Goal: Transaction & Acquisition: Purchase product/service

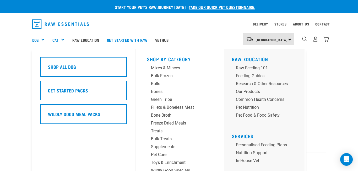
click at [39, 37] on div "Dog" at bounding box center [40, 39] width 16 height 21
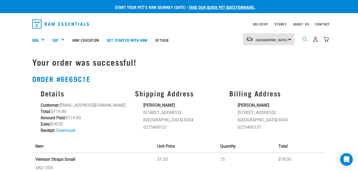
click at [305, 39] on img "dropdown navigation" at bounding box center [304, 38] width 5 height 5
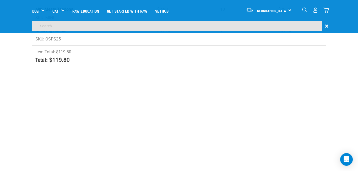
scroll to position [144, 0]
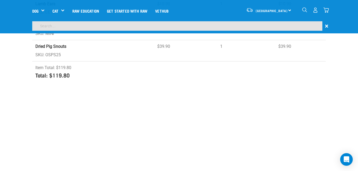
click at [131, 25] on input "search" at bounding box center [177, 25] width 290 height 9
type input "bulk treats"
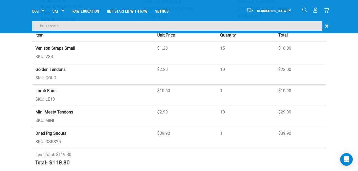
scroll to position [0, 0]
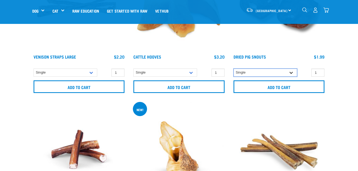
click at [289, 73] on select "Single 10 per pack" at bounding box center [265, 72] width 64 height 8
select select "443097"
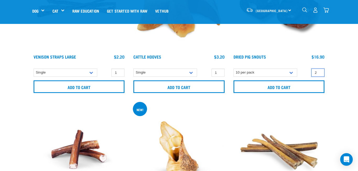
type input "2"
click at [319, 71] on input "2" at bounding box center [317, 72] width 13 height 8
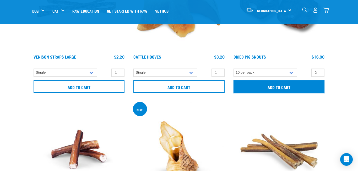
click at [311, 84] on input "Add to cart" at bounding box center [278, 86] width 91 height 13
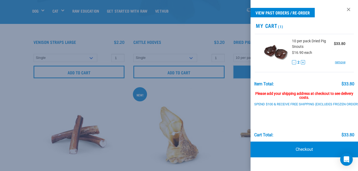
scroll to position [136, 0]
click at [349, 10] on link at bounding box center [348, 9] width 8 height 8
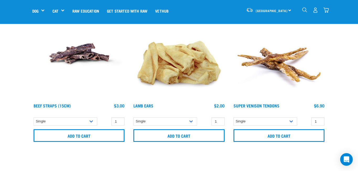
scroll to position [508, 0]
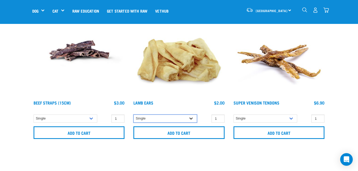
click at [192, 117] on select "Single 10 per pack" at bounding box center [165, 118] width 64 height 8
select select "800"
type input "2"
click at [219, 117] on input "2" at bounding box center [217, 118] width 13 height 8
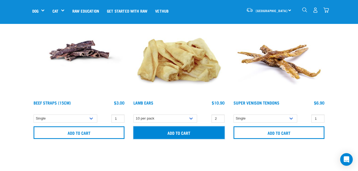
click at [212, 135] on input "Add to cart" at bounding box center [178, 132] width 91 height 13
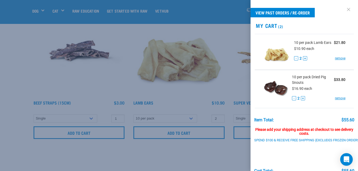
click at [349, 11] on link at bounding box center [348, 9] width 8 height 8
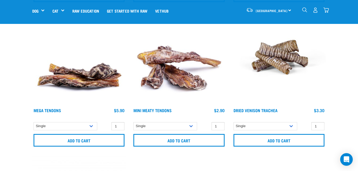
scroll to position [645, 0]
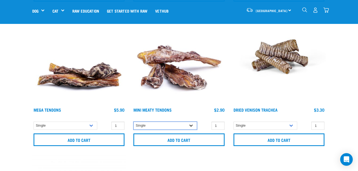
click at [194, 123] on select "Single 10 per pack" at bounding box center [165, 125] width 64 height 8
select select "682013"
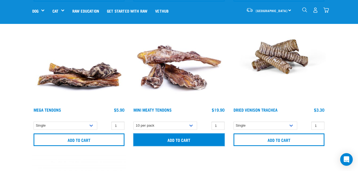
click at [210, 141] on input "Add to cart" at bounding box center [178, 139] width 91 height 13
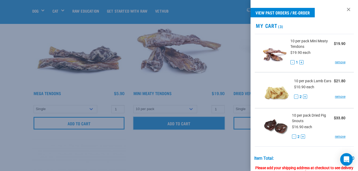
scroll to position [665, 0]
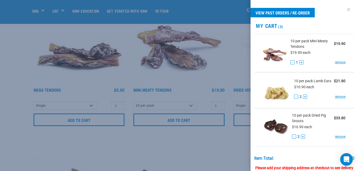
click at [347, 8] on link at bounding box center [348, 9] width 8 height 8
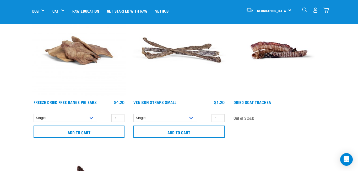
scroll to position [798, 0]
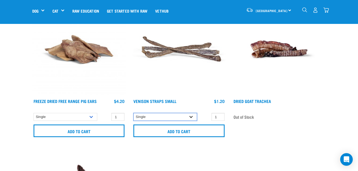
click at [195, 116] on select "Single 25 per pack" at bounding box center [165, 117] width 64 height 8
select select "337205"
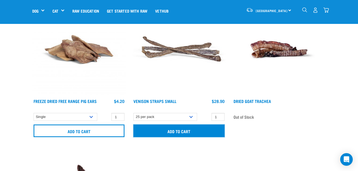
click at [189, 134] on input "Add to cart" at bounding box center [178, 130] width 91 height 13
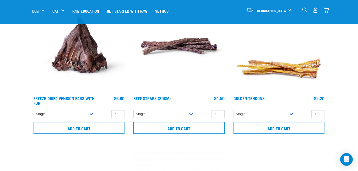
scroll to position [944, 0]
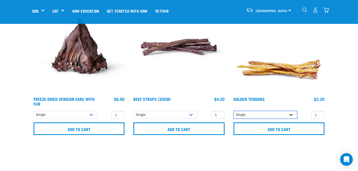
click at [294, 114] on select "Single 10 per pack" at bounding box center [265, 115] width 64 height 8
select select "682012"
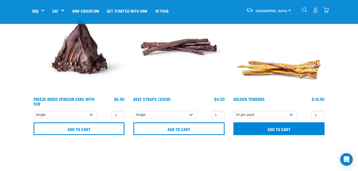
click at [288, 127] on input "Add to cart" at bounding box center [278, 128] width 91 height 13
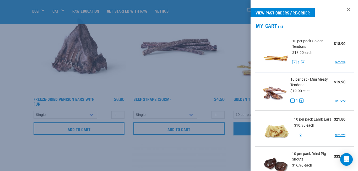
scroll to position [2, 0]
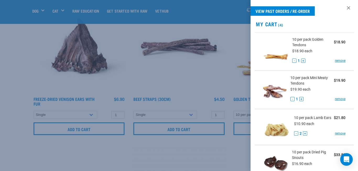
click at [223, 67] on div at bounding box center [179, 85] width 358 height 171
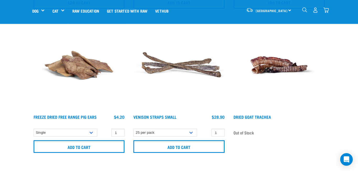
scroll to position [783, 0]
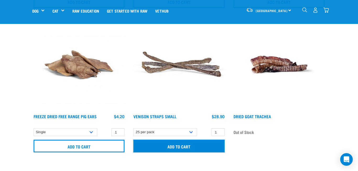
click at [208, 144] on input "Add to cart" at bounding box center [178, 145] width 91 height 13
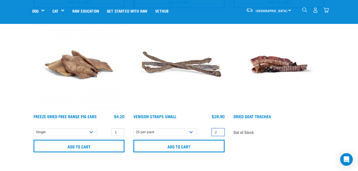
click at [219, 130] on input "2" at bounding box center [217, 132] width 13 height 8
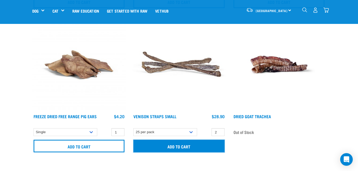
click at [212, 145] on input "Add to cart" at bounding box center [178, 145] width 91 height 13
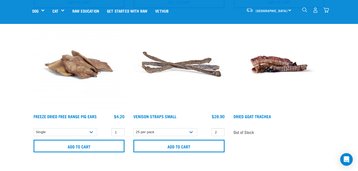
click at [20, 84] on button "delete" at bounding box center [17, 85] width 5 height 5
click at [326, 9] on img "dropdown navigation" at bounding box center [326, 10] width 6 height 6
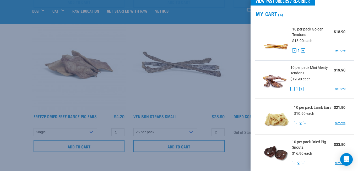
scroll to position [9, 0]
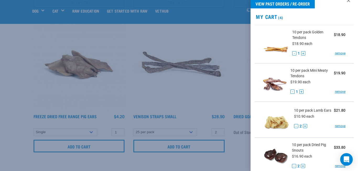
click at [224, 81] on div at bounding box center [179, 85] width 358 height 171
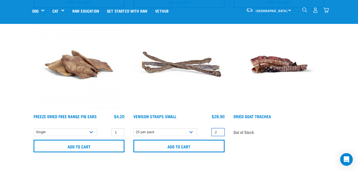
click at [217, 132] on input "2" at bounding box center [217, 132] width 13 height 8
click at [220, 132] on input "1" at bounding box center [217, 132] width 13 height 8
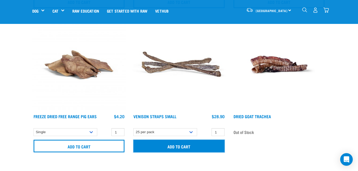
click at [217, 140] on input "Add to cart" at bounding box center [178, 145] width 91 height 13
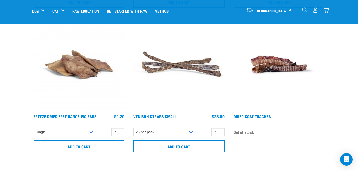
click at [23, 85] on button "delete" at bounding box center [20, 85] width 5 height 5
click at [220, 132] on input "0" at bounding box center [217, 132] width 13 height 8
click at [219, 131] on input "1" at bounding box center [217, 132] width 13 height 8
type input "2"
click at [219, 131] on input "2" at bounding box center [217, 132] width 13 height 8
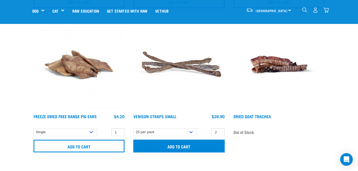
click at [204, 146] on input "Add to cart" at bounding box center [178, 145] width 91 height 13
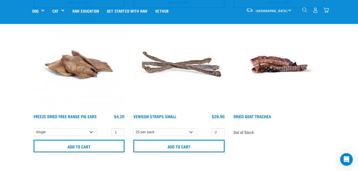
click at [324, 10] on img "dropdown navigation" at bounding box center [326, 10] width 6 height 6
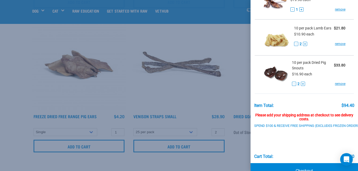
scroll to position [105, 0]
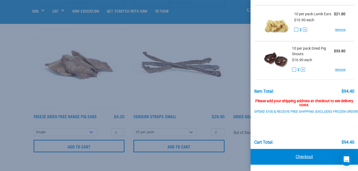
click at [303, 156] on link "Checkout" at bounding box center [303, 157] width 107 height 16
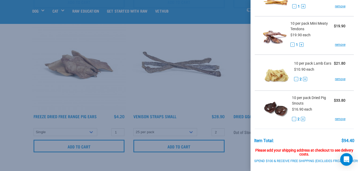
scroll to position [53, 0]
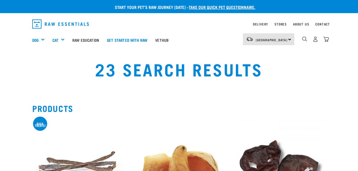
select select "443097"
select select "800"
select select "682013"
select select "337205"
select select "682012"
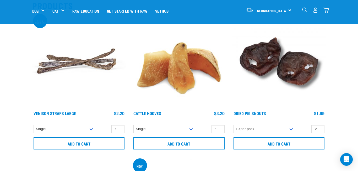
scroll to position [54, 0]
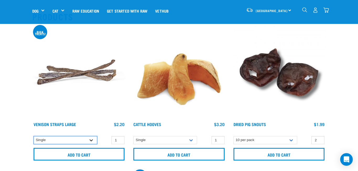
click at [92, 139] on select "Single 25 per pack" at bounding box center [66, 140] width 64 height 8
select select "251922"
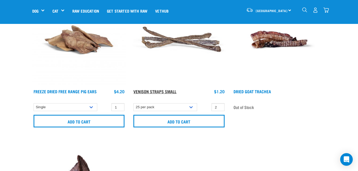
scroll to position [807, 0]
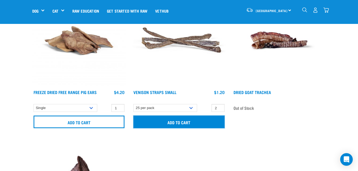
click at [202, 120] on input "Add to cart" at bounding box center [178, 121] width 91 height 13
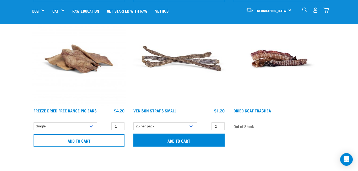
scroll to position [786, 0]
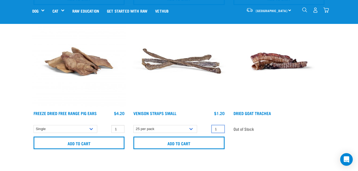
click at [219, 129] on input "1" at bounding box center [217, 129] width 13 height 8
type input "0"
click at [219, 129] on input "0" at bounding box center [217, 129] width 13 height 8
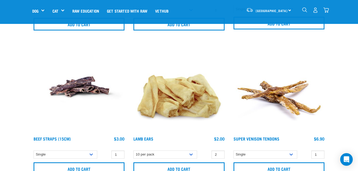
scroll to position [472, 0]
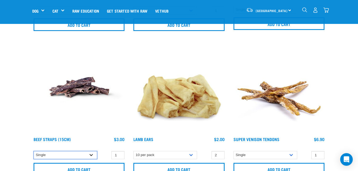
click at [91, 153] on select "Single 6 per pack 1kg (Bulk)" at bounding box center [66, 155] width 64 height 8
click at [91, 157] on select "Single 6 per pack 1kg (Bulk)" at bounding box center [66, 155] width 64 height 8
select select "15447"
type input "2"
click at [119, 154] on input "2" at bounding box center [117, 155] width 13 height 8
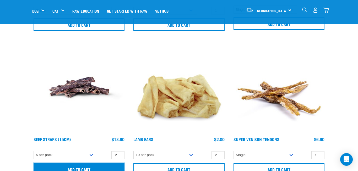
click at [115, 167] on input "Add to cart" at bounding box center [79, 168] width 91 height 13
